Goal: Check status: Check status

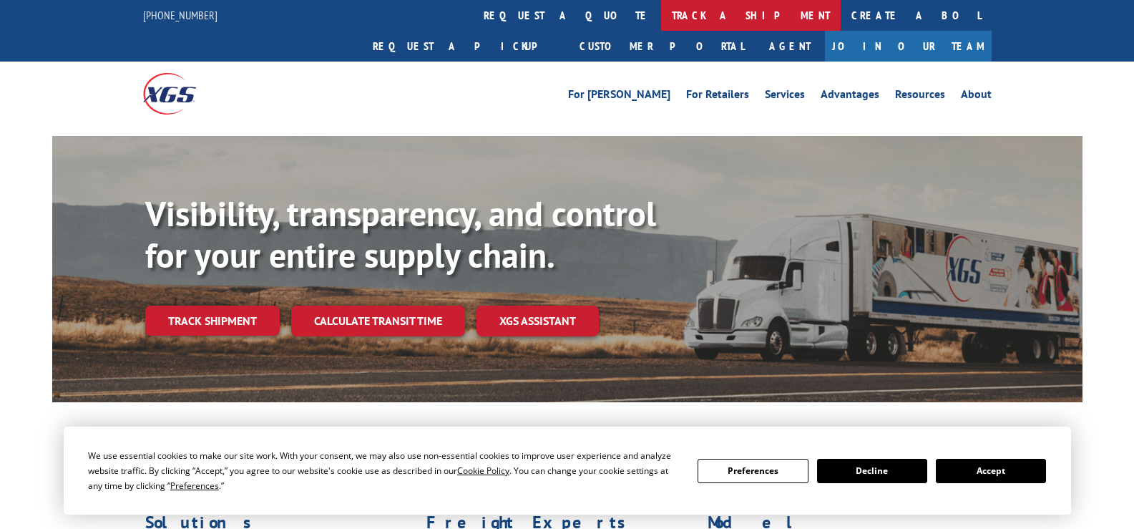
click at [661, 16] on link "track a shipment" at bounding box center [751, 15] width 180 height 31
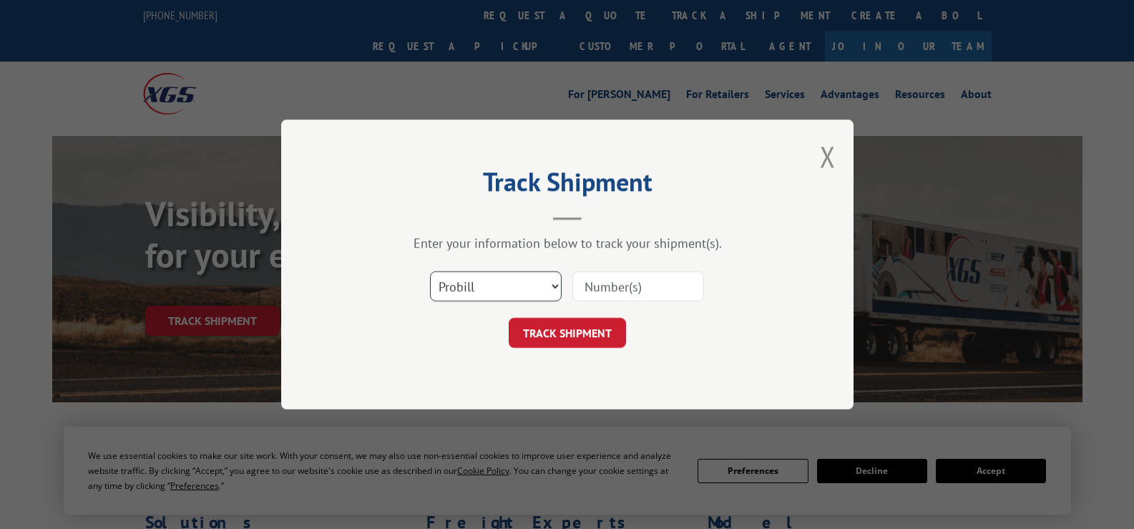
click at [500, 280] on select "Select category... Probill BOL PO" at bounding box center [496, 286] width 132 height 30
select select "bol"
click at [430, 271] on select "Select category... Probill BOL PO" at bounding box center [496, 286] width 132 height 30
paste input "6873859"
type input "6873859"
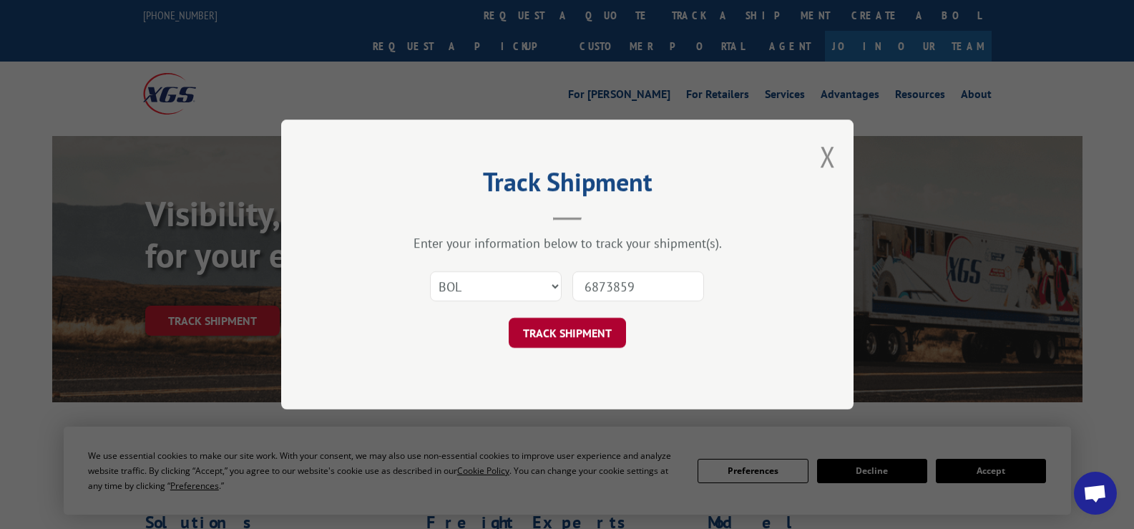
click at [578, 332] on button "TRACK SHIPMENT" at bounding box center [567, 333] width 117 height 30
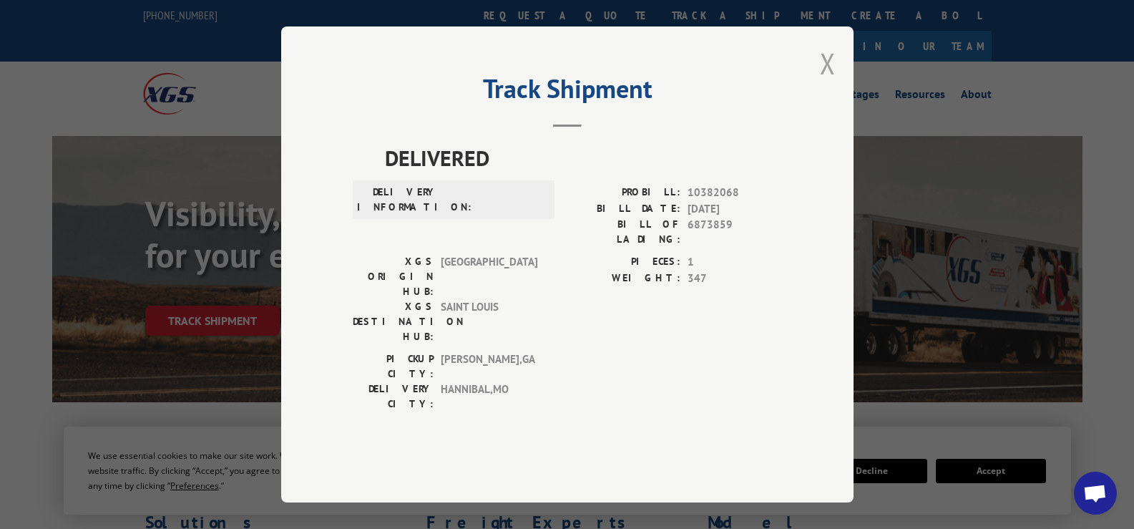
click at [824, 82] on button "Close modal" at bounding box center [828, 63] width 16 height 38
